Goal: Task Accomplishment & Management: Use online tool/utility

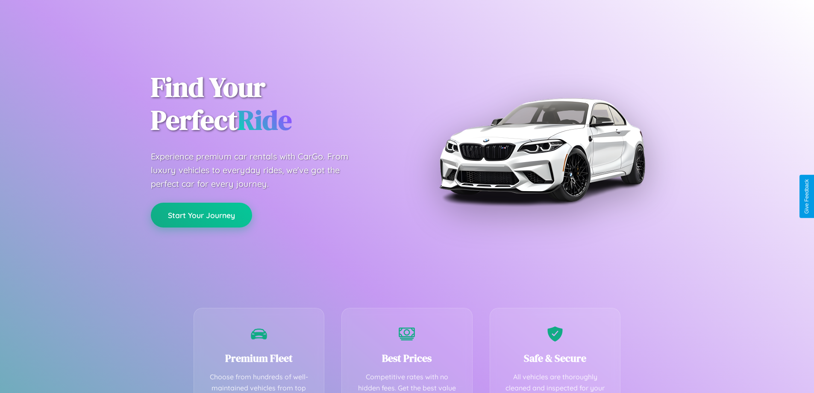
click at [201, 215] on button "Start Your Journey" at bounding box center [201, 215] width 101 height 25
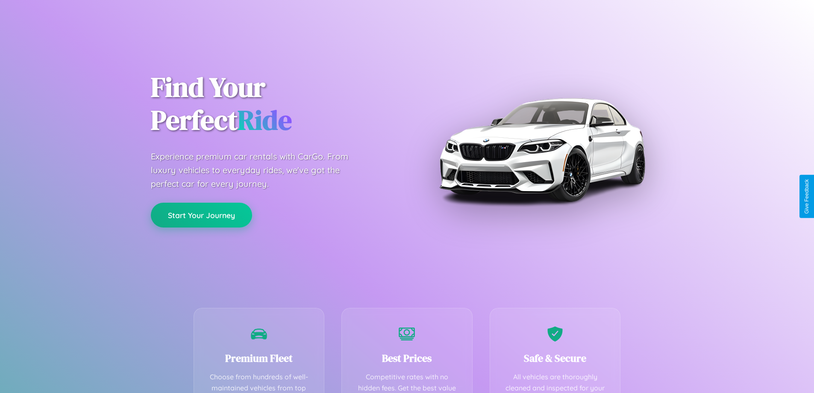
click at [201, 215] on button "Start Your Journey" at bounding box center [201, 215] width 101 height 25
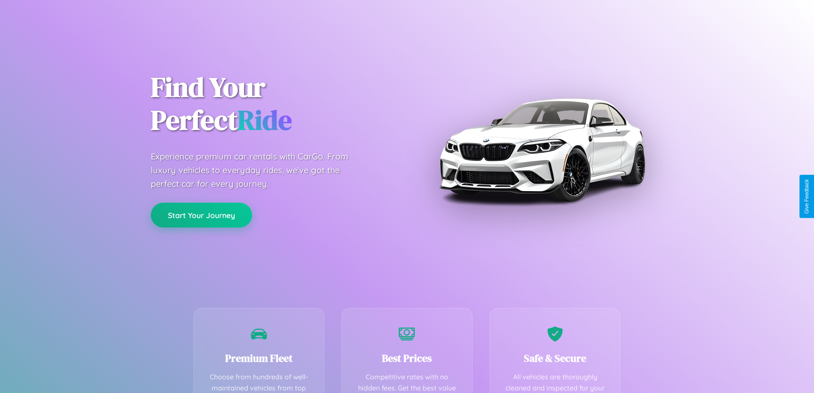
click at [201, 215] on button "Start Your Journey" at bounding box center [201, 215] width 101 height 25
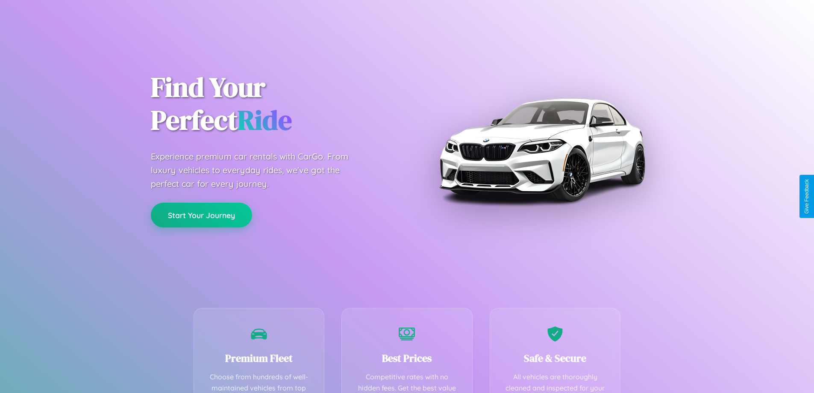
click at [201, 215] on button "Start Your Journey" at bounding box center [201, 215] width 101 height 25
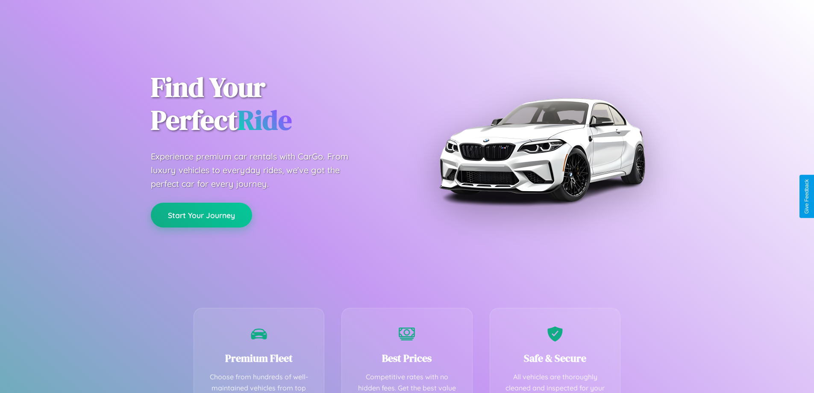
click at [201, 215] on button "Start Your Journey" at bounding box center [201, 215] width 101 height 25
